Goal: Transaction & Acquisition: Purchase product/service

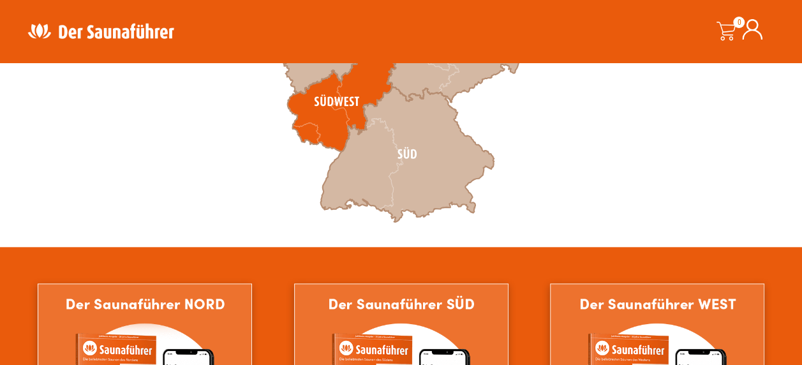
scroll to position [510, 0]
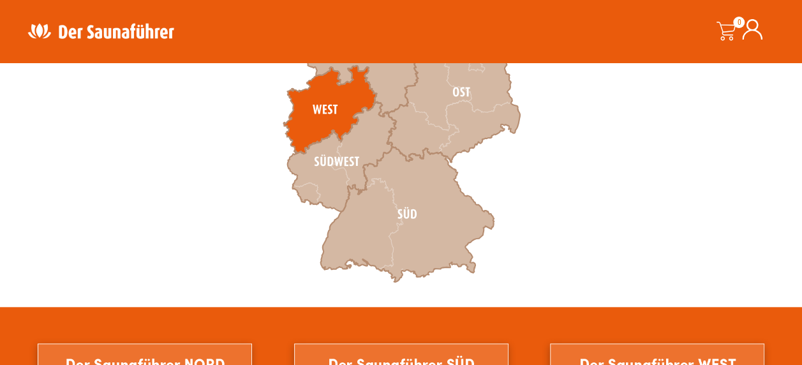
click at [329, 114] on icon at bounding box center [329, 110] width 93 height 88
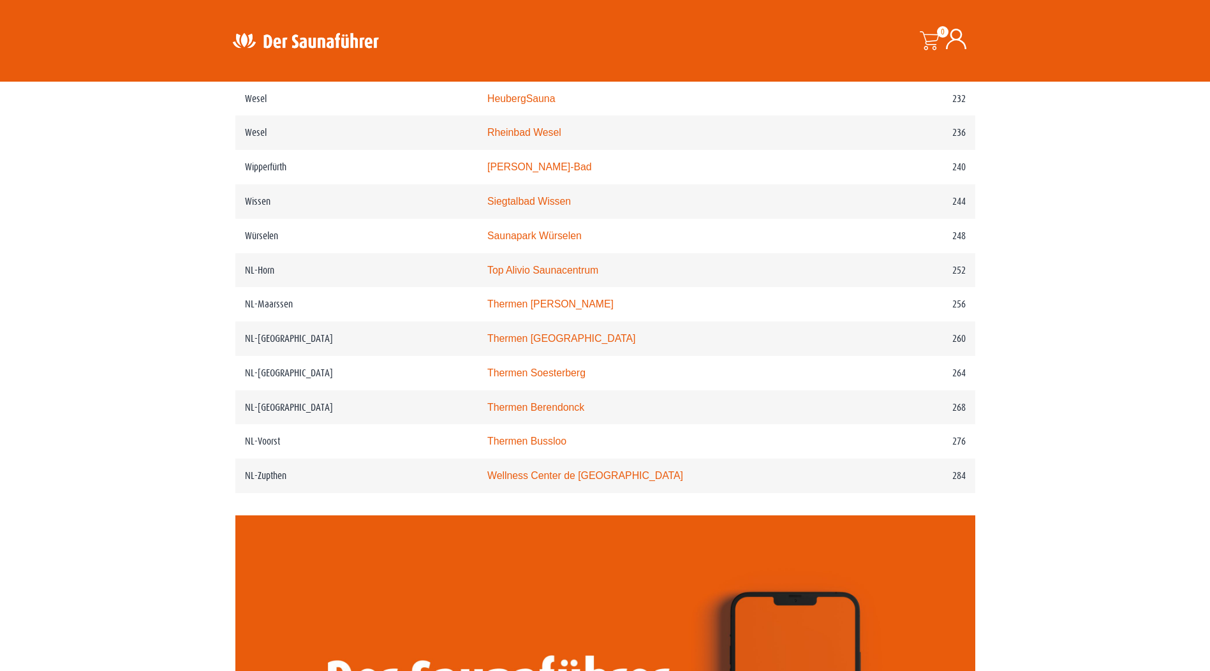
scroll to position [2614, 0]
